Goal: Information Seeking & Learning: Learn about a topic

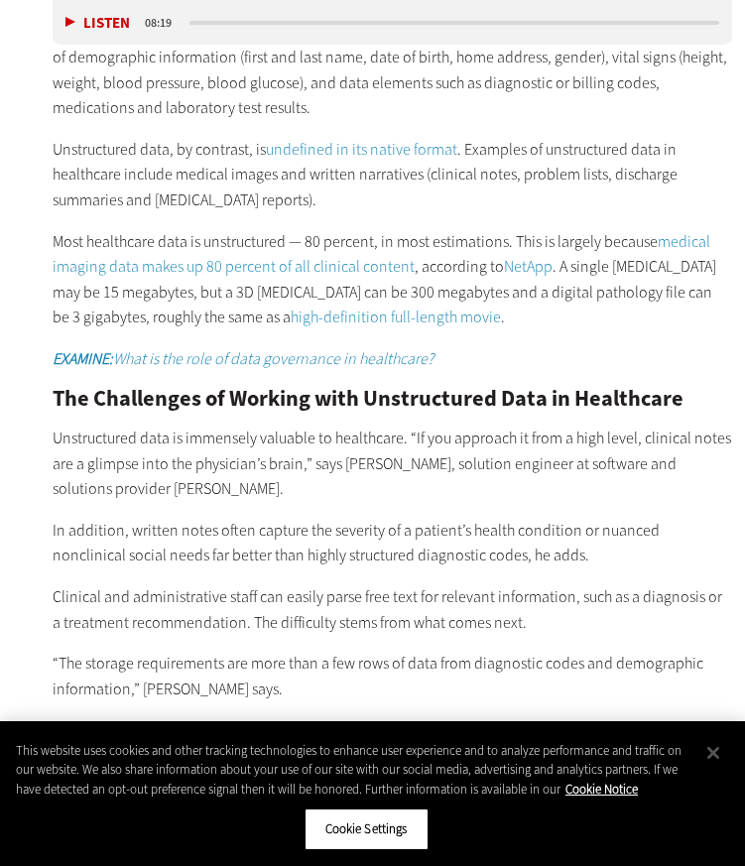
scroll to position [1831, 0]
click at [640, 517] on p "In addition, written notes often capture the severity of a patient’s health con…" at bounding box center [392, 542] width 679 height 51
click at [547, 518] on p "In addition, written notes often capture the severity of a patient’s health con…" at bounding box center [392, 542] width 679 height 51
click at [725, 758] on button "Close" at bounding box center [714, 753] width 44 height 44
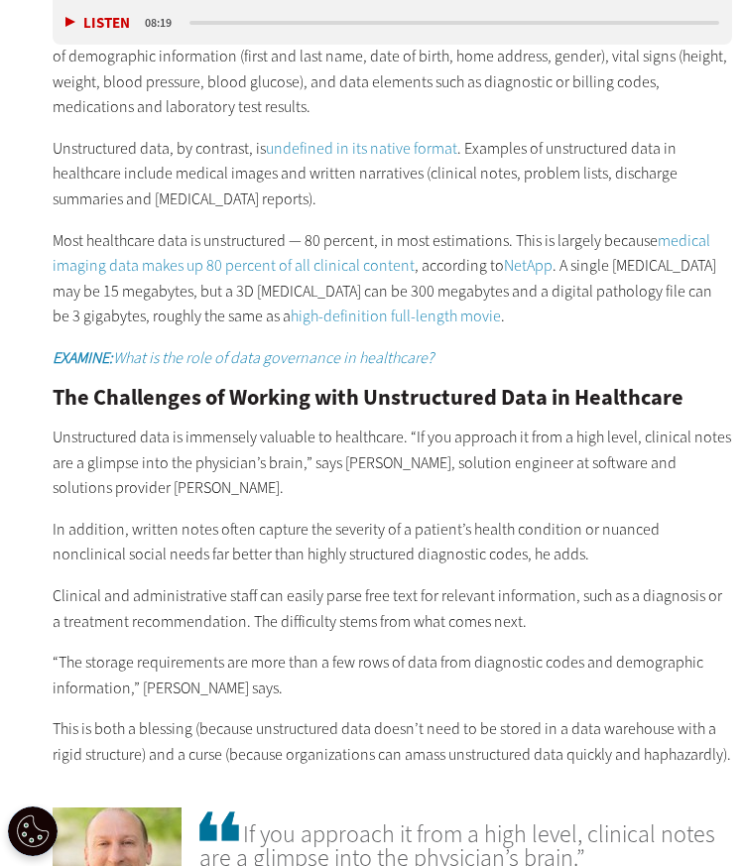
click at [647, 650] on p "“The storage requirements are more than a few rows of data from diagnostic code…" at bounding box center [392, 675] width 679 height 51
click at [568, 650] on p "“The storage requirements are more than a few rows of data from diagnostic code…" at bounding box center [392, 675] width 679 height 51
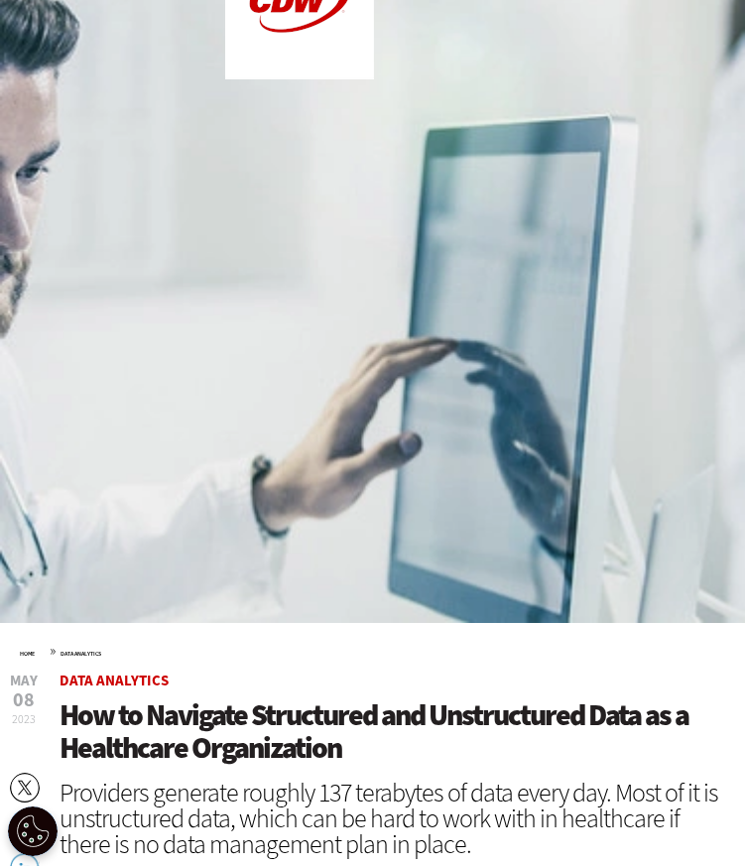
scroll to position [0, 0]
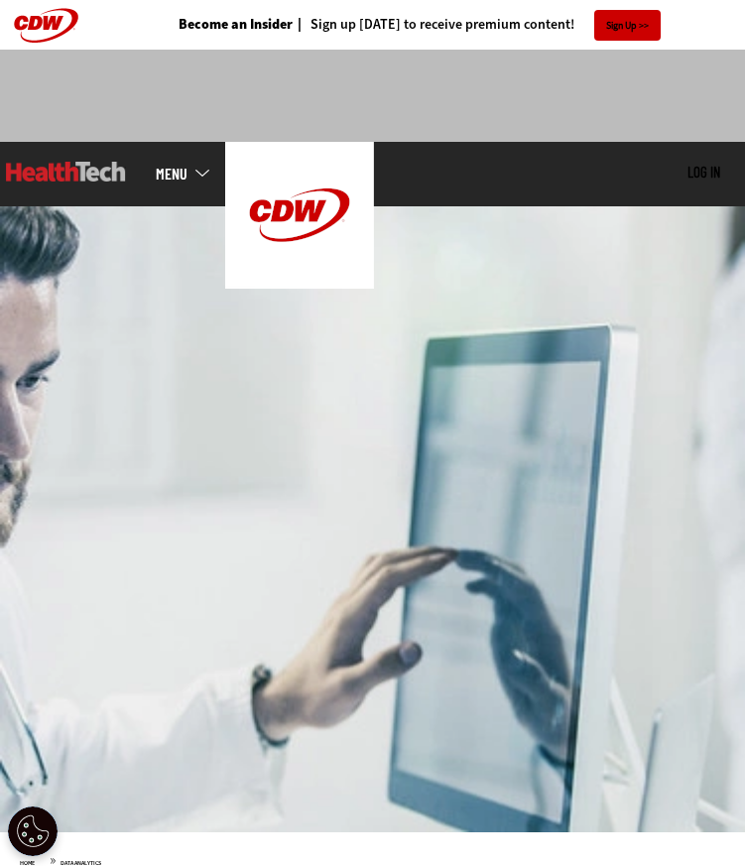
drag, startPoint x: 417, startPoint y: 257, endPoint x: 361, endPoint y: 212, distance: 71.3
click at [361, 212] on img at bounding box center [372, 519] width 745 height 626
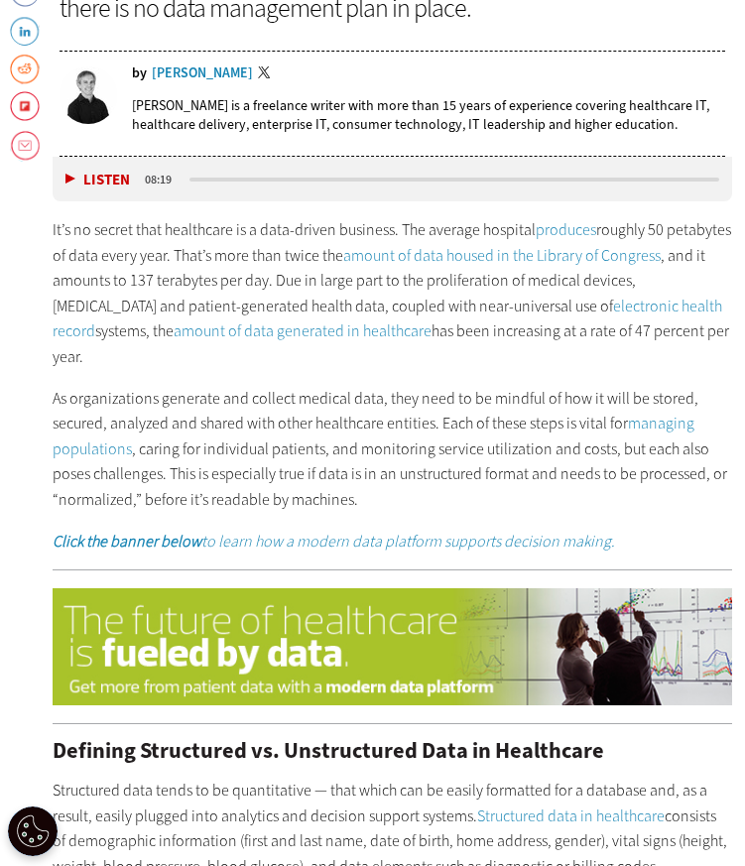
scroll to position [1047, 0]
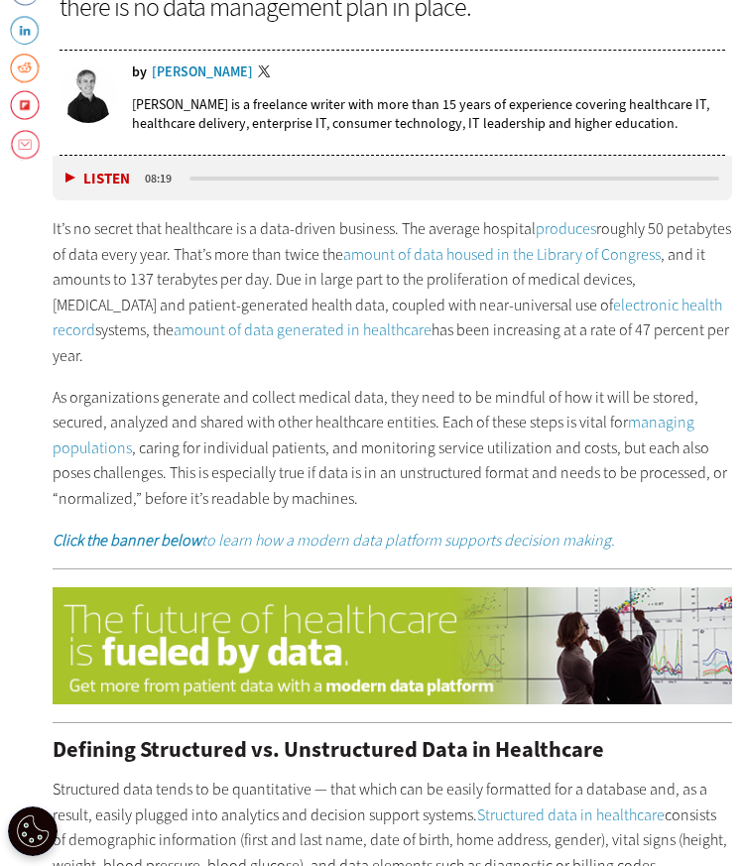
click at [728, 498] on div "It’s no secret that healthcare is a data-driven business. The average hospital …" at bounding box center [392, 384] width 679 height 336
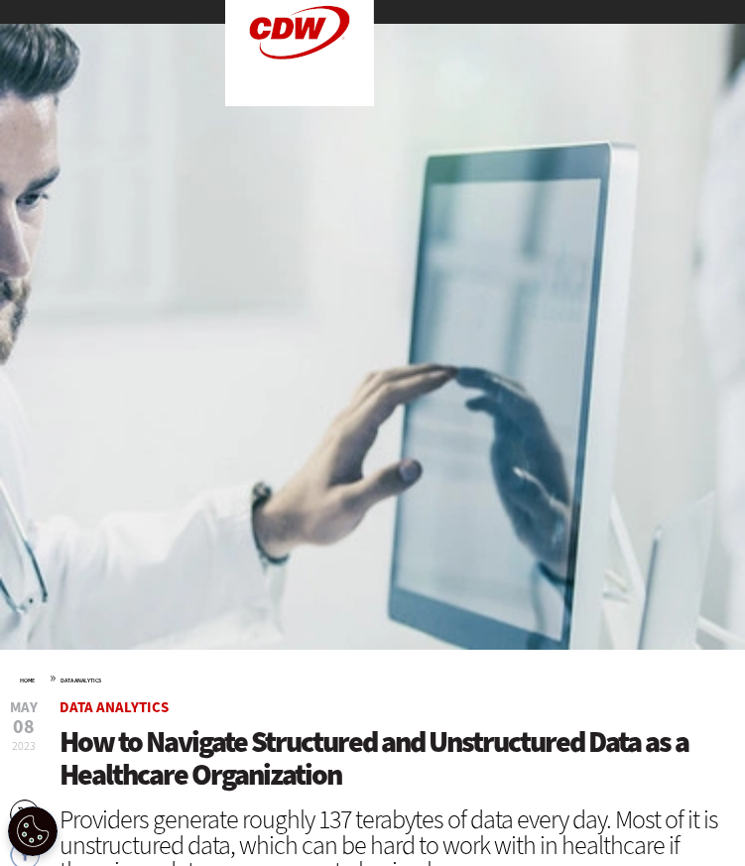
scroll to position [0, 0]
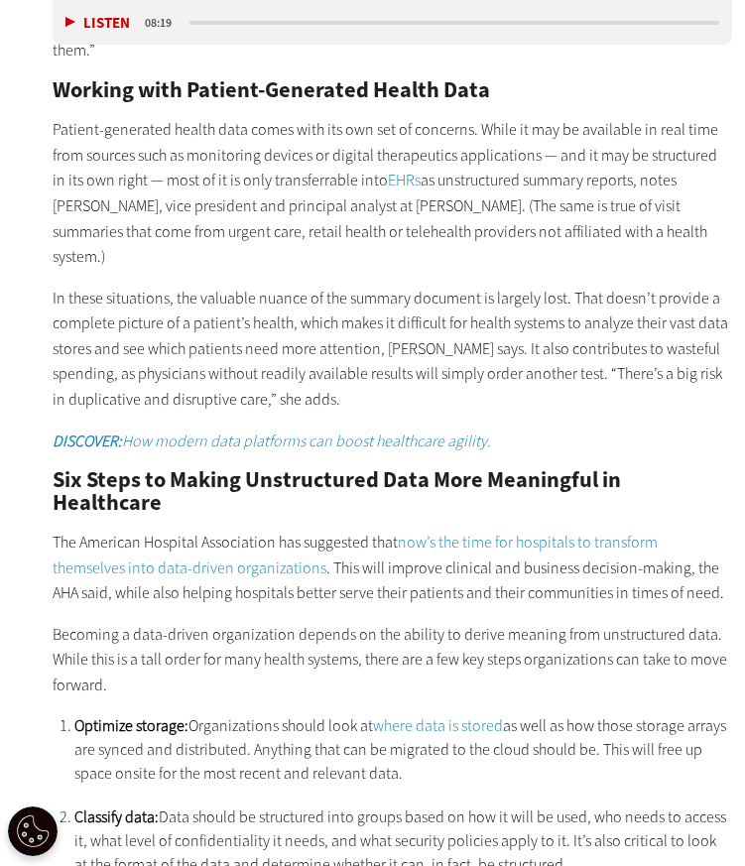
scroll to position [2708, 0]
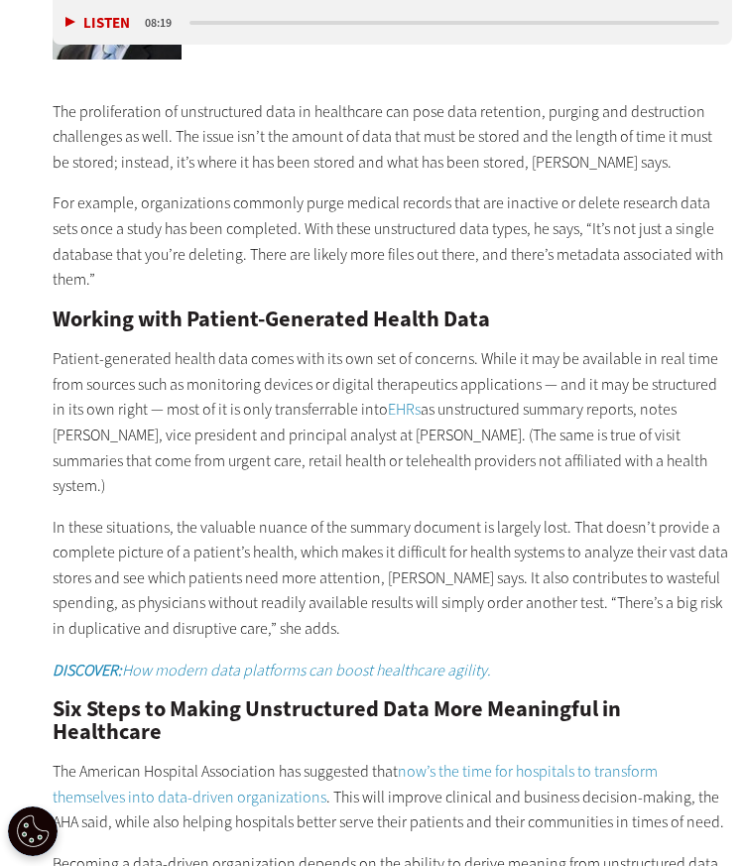
click at [563, 370] on p "Patient-generated health data comes with its own set of concerns. While it may …" at bounding box center [392, 422] width 679 height 153
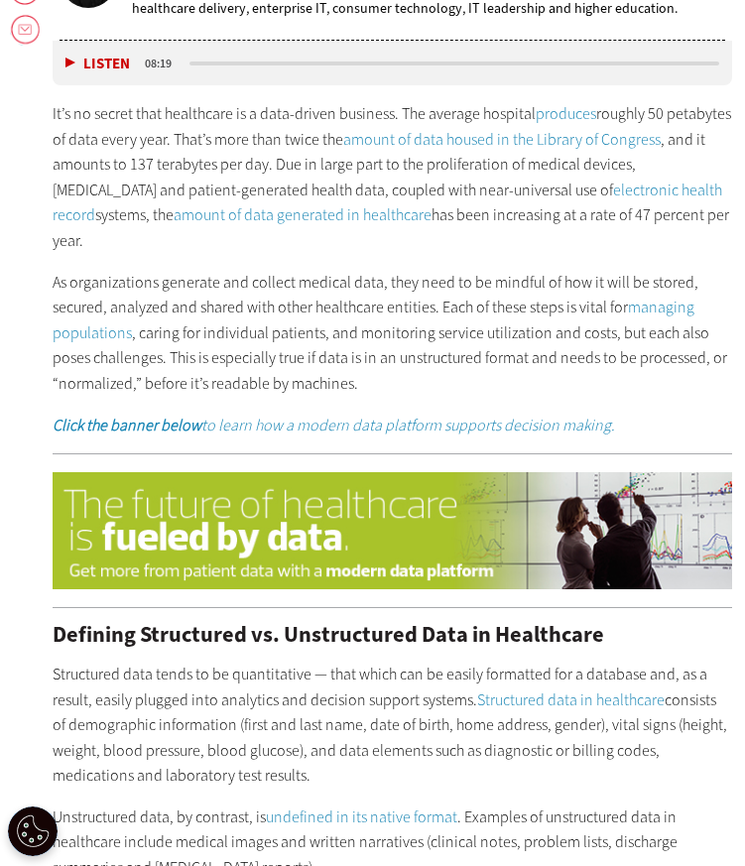
scroll to position [1165, 0]
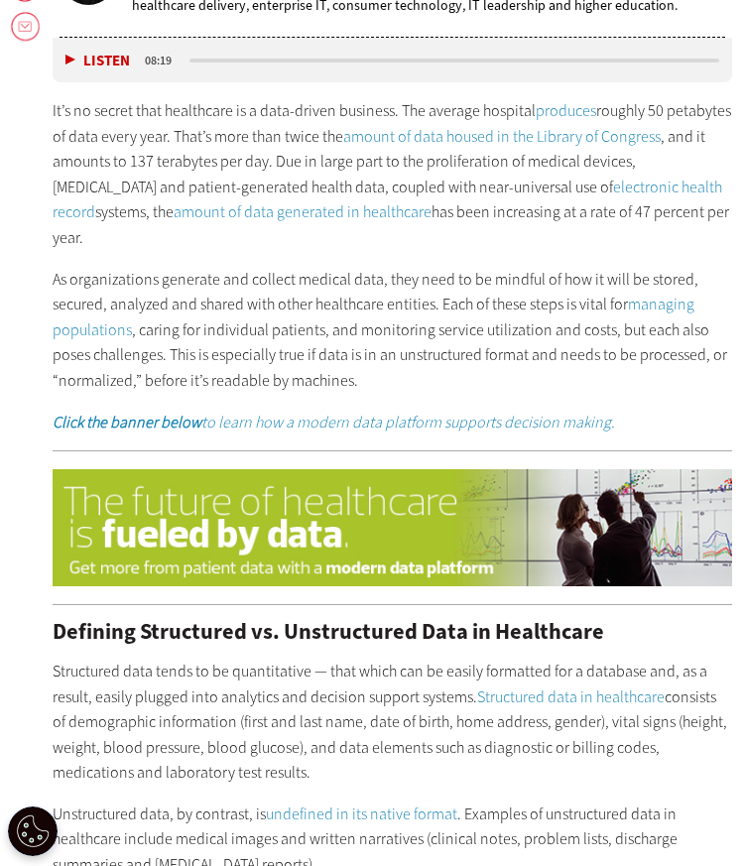
click at [462, 692] on p "Structured data tends to be quantitative — that which can be easily formatted f…" at bounding box center [392, 722] width 679 height 127
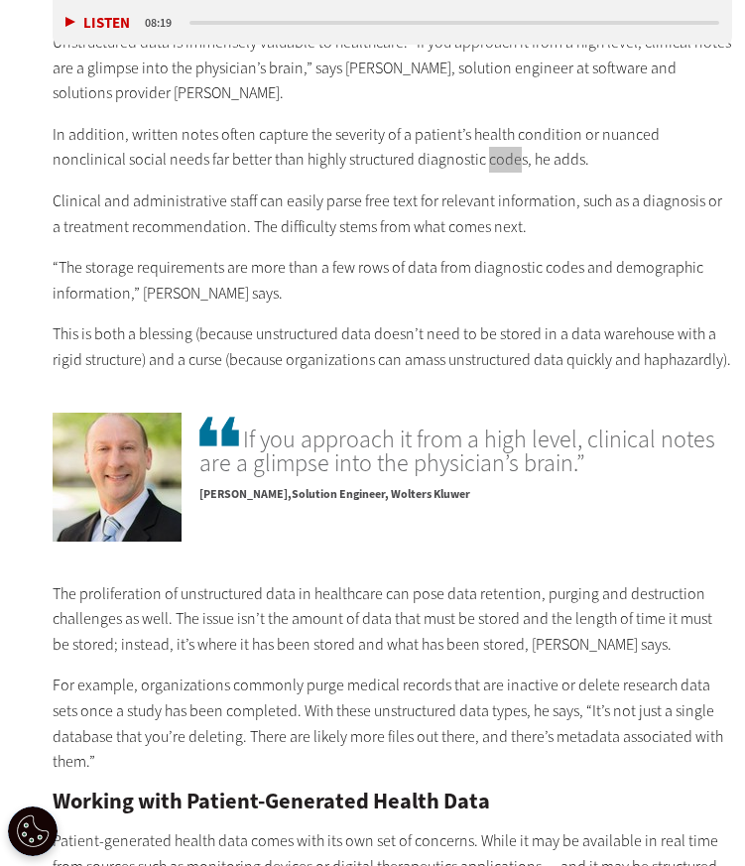
scroll to position [2411, 0]
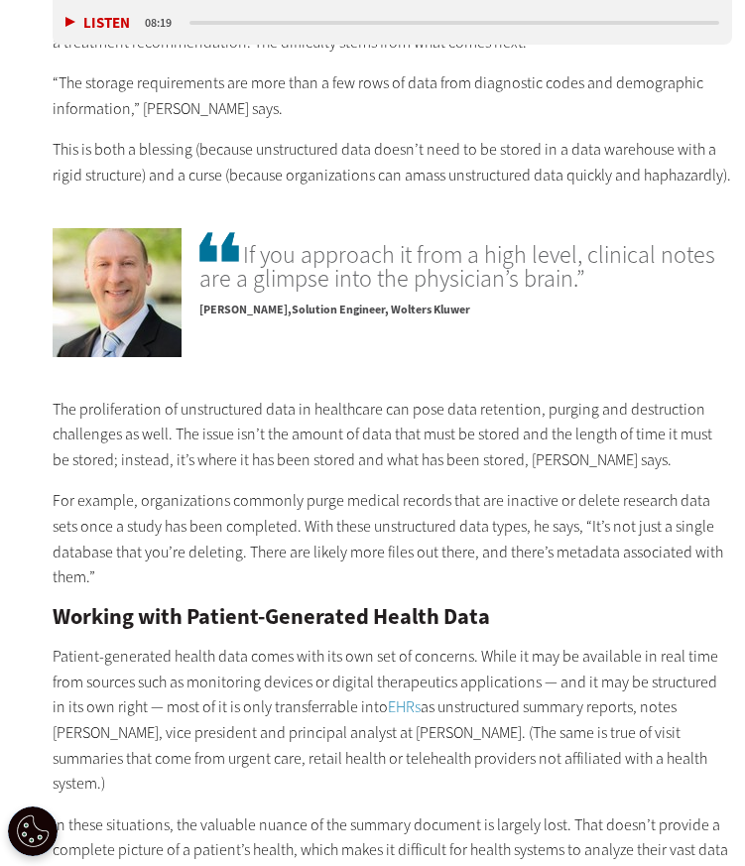
click at [391, 397] on p "The proliferation of unstructured data in healthcare can pose data retention, p…" at bounding box center [392, 435] width 679 height 76
click at [472, 438] on p "The proliferation of unstructured data in healthcare can pose data retention, p…" at bounding box center [392, 435] width 679 height 76
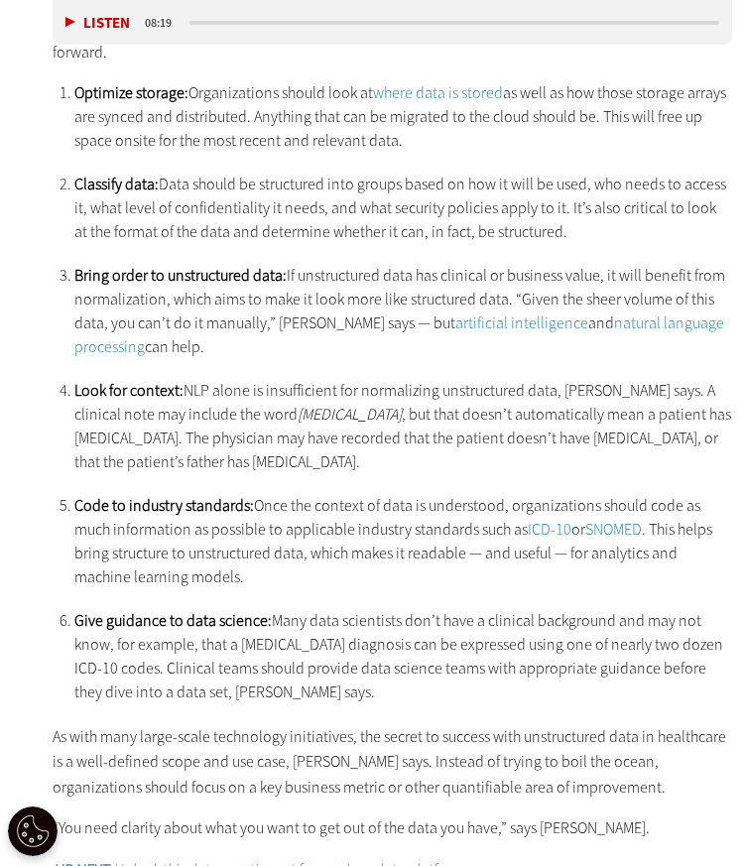
scroll to position [1639, 0]
